Goal: Transaction & Acquisition: Purchase product/service

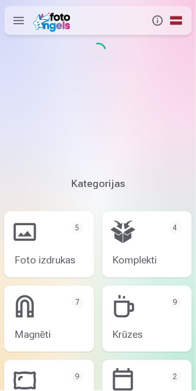
scroll to position [104, 0]
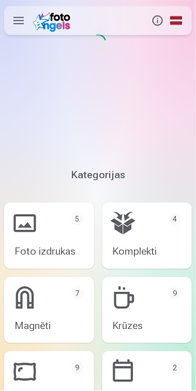
click at [43, 255] on link "Foto izdrukas 5" at bounding box center [49, 236] width 90 height 66
